Goal: Task Accomplishment & Management: Complete application form

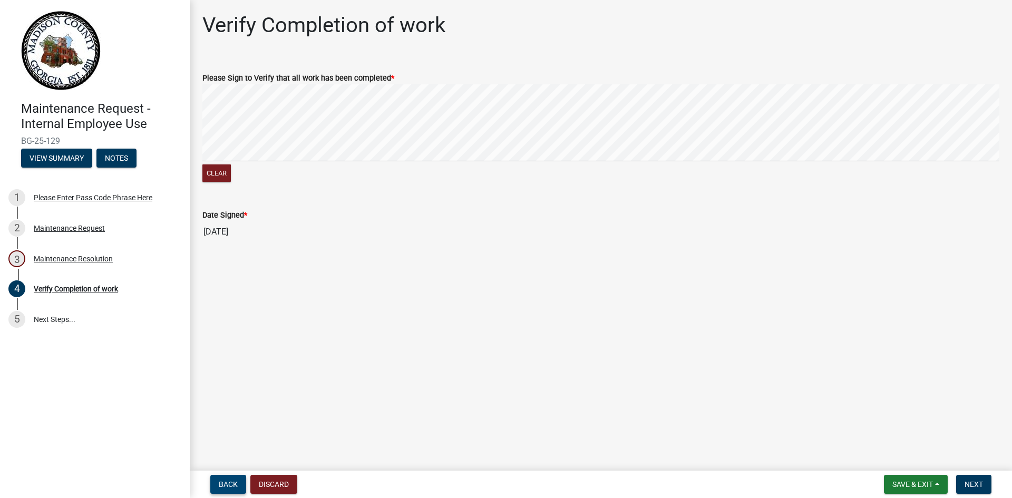
click at [233, 483] on span "Back" at bounding box center [228, 484] width 19 height 8
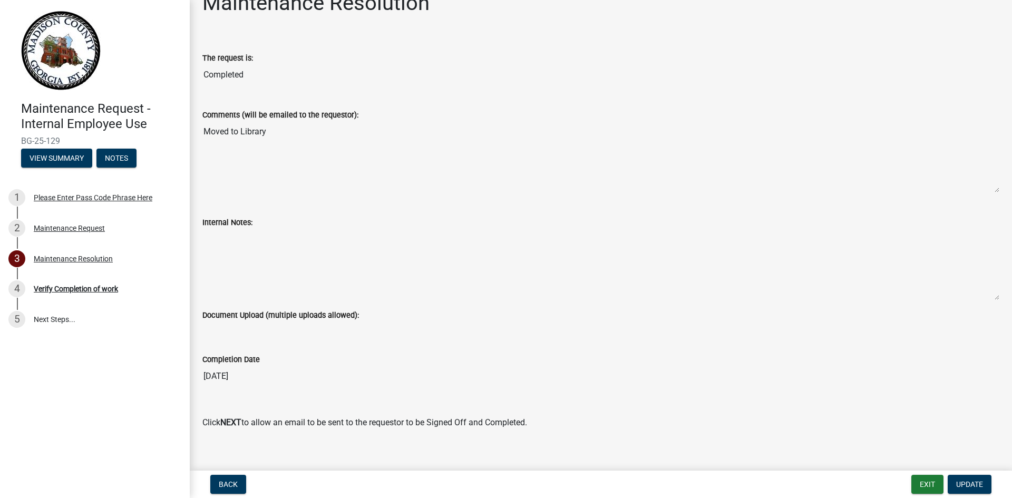
scroll to position [34, 0]
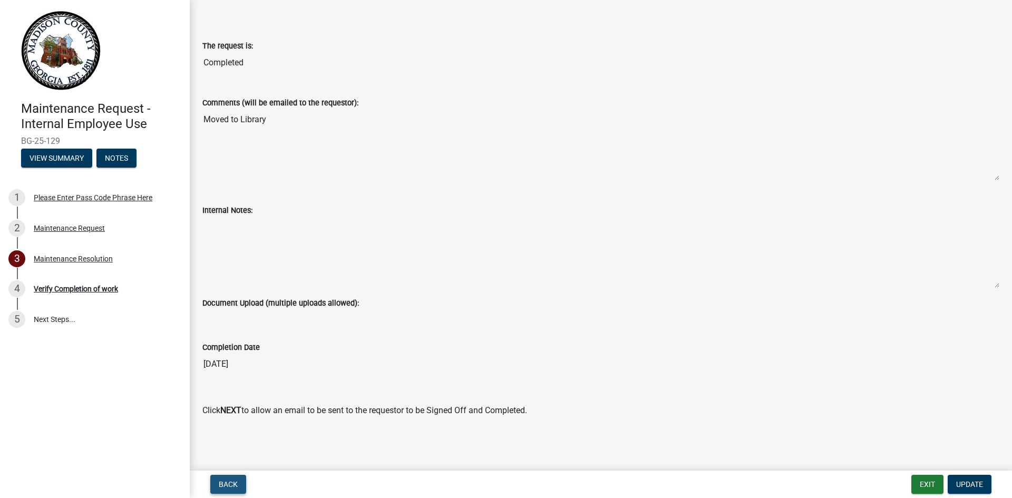
click at [224, 485] on span "Back" at bounding box center [228, 484] width 19 height 8
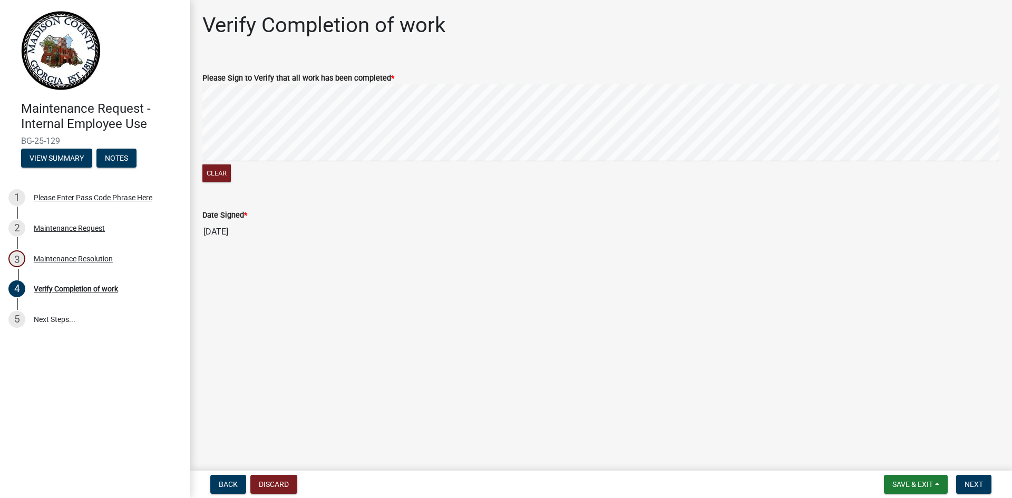
click at [643, 60] on form "Please Sign to Verify that all work has been completed * Clear" at bounding box center [600, 121] width 797 height 125
click at [972, 479] on button "Next" at bounding box center [973, 484] width 35 height 19
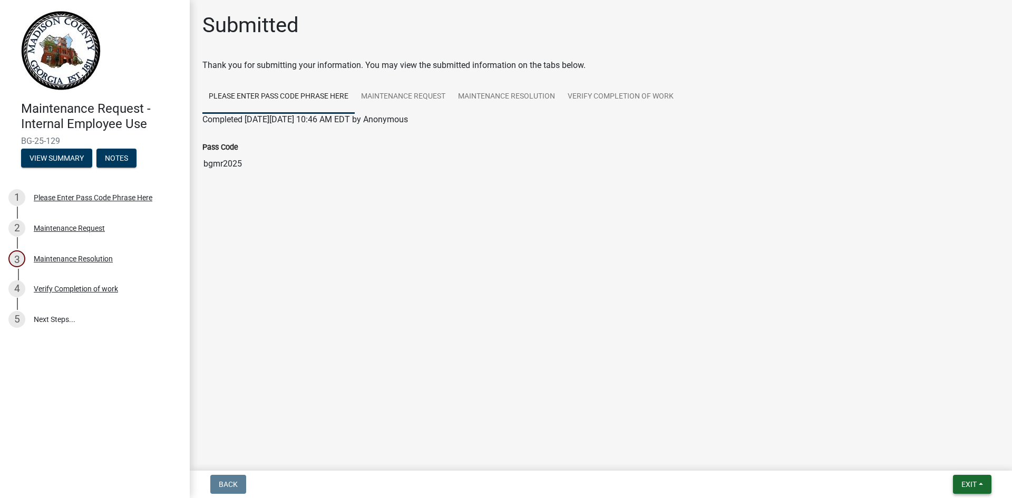
drag, startPoint x: 977, startPoint y: 486, endPoint x: 977, endPoint y: 480, distance: 6.3
click at [977, 486] on button "Exit" at bounding box center [972, 484] width 38 height 19
click at [947, 459] on button "Save & Exit" at bounding box center [949, 456] width 84 height 25
